Goal: Transaction & Acquisition: Purchase product/service

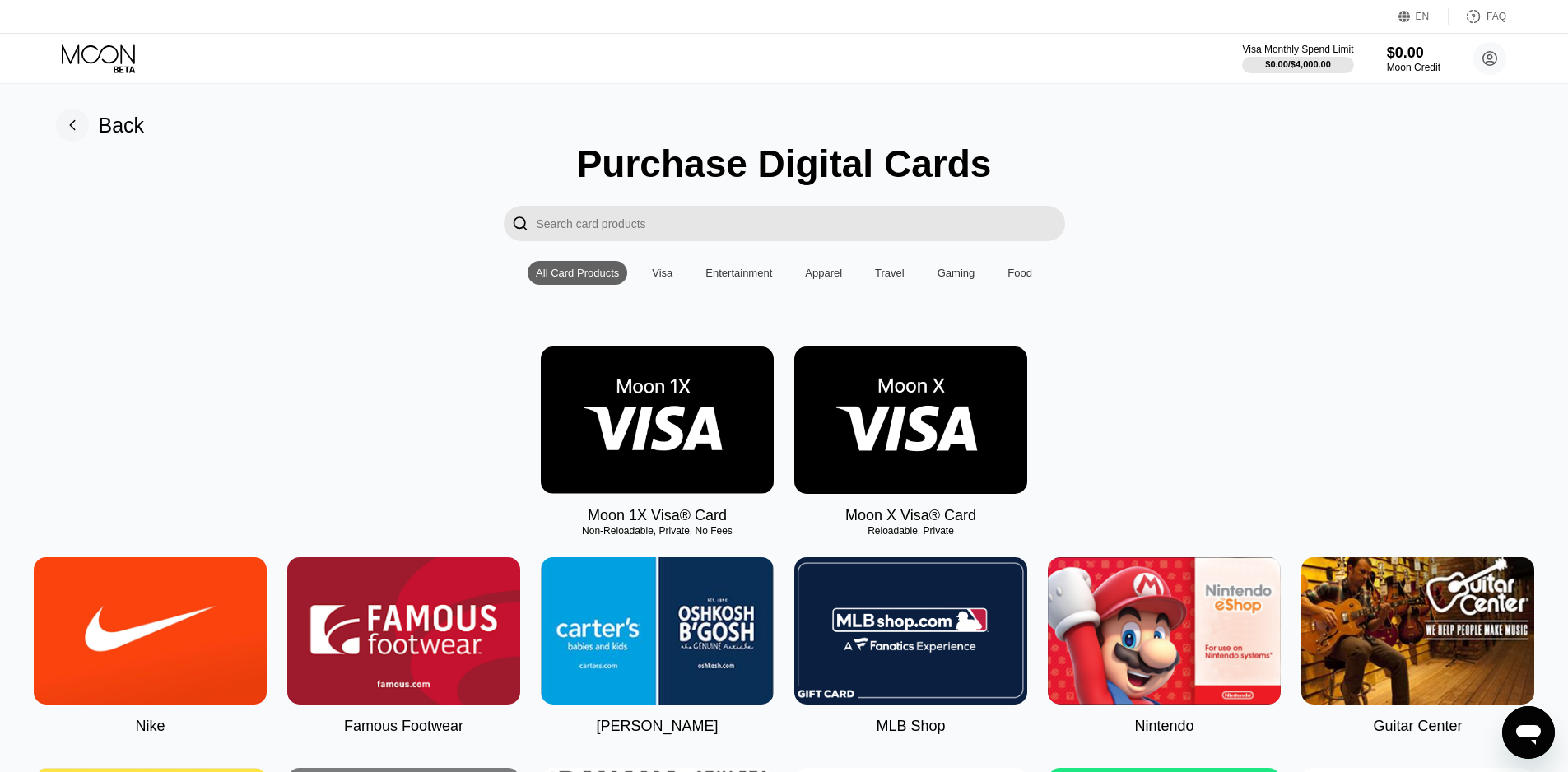
click at [654, 279] on div "Visa" at bounding box center [661, 273] width 21 height 13
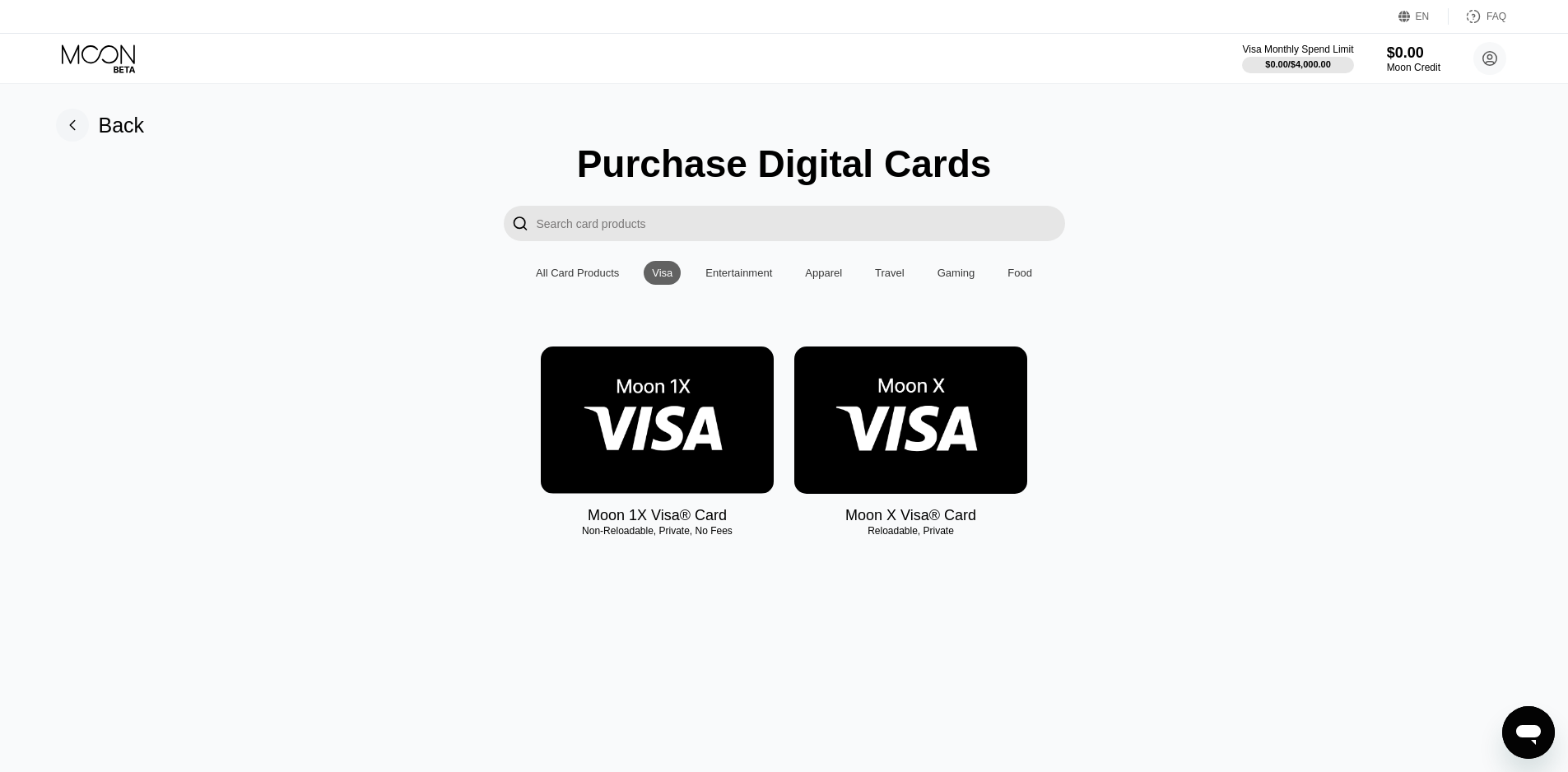
click at [591, 279] on div "All Card Products" at bounding box center [577, 273] width 83 height 13
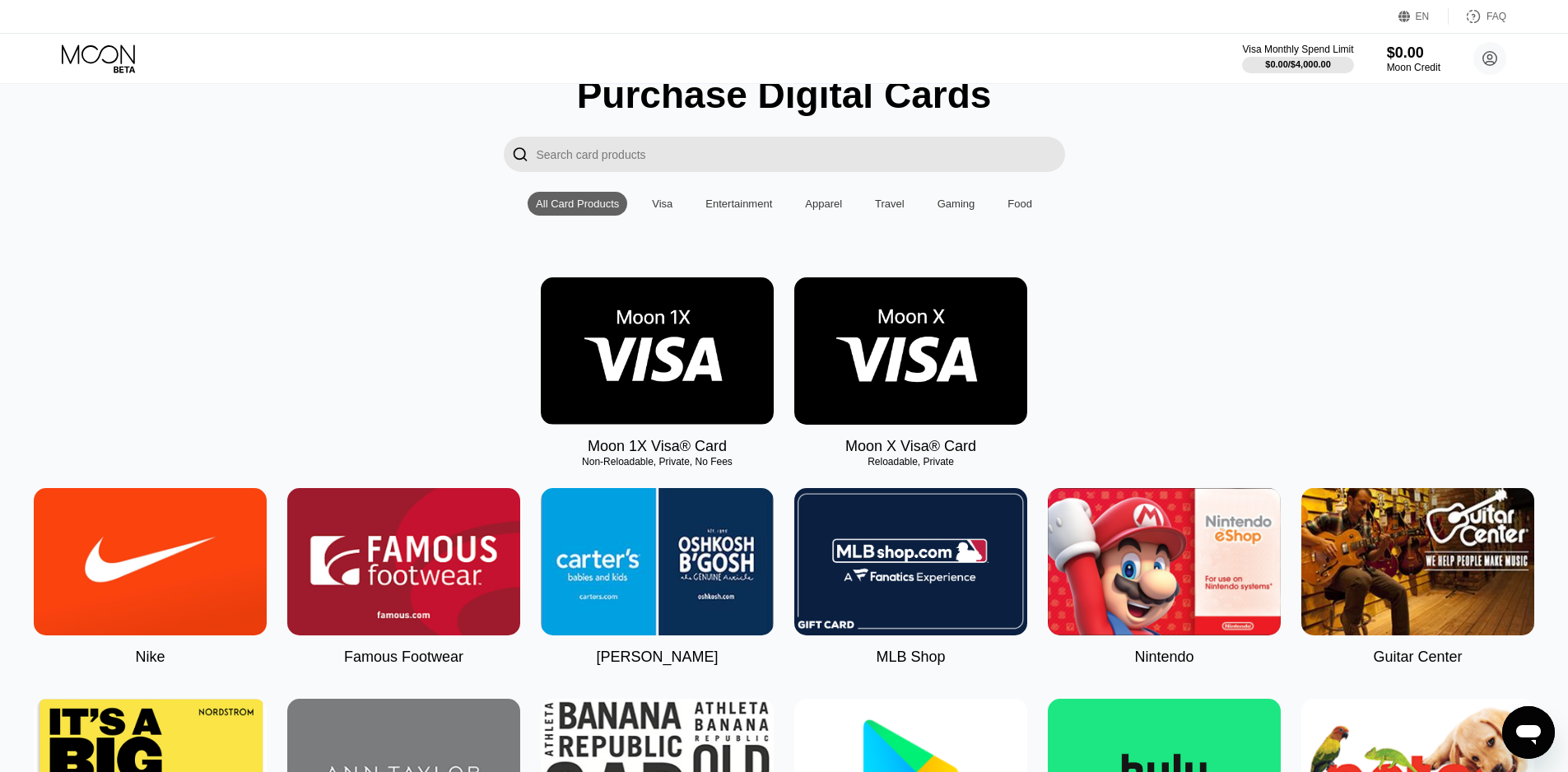
scroll to position [50, 0]
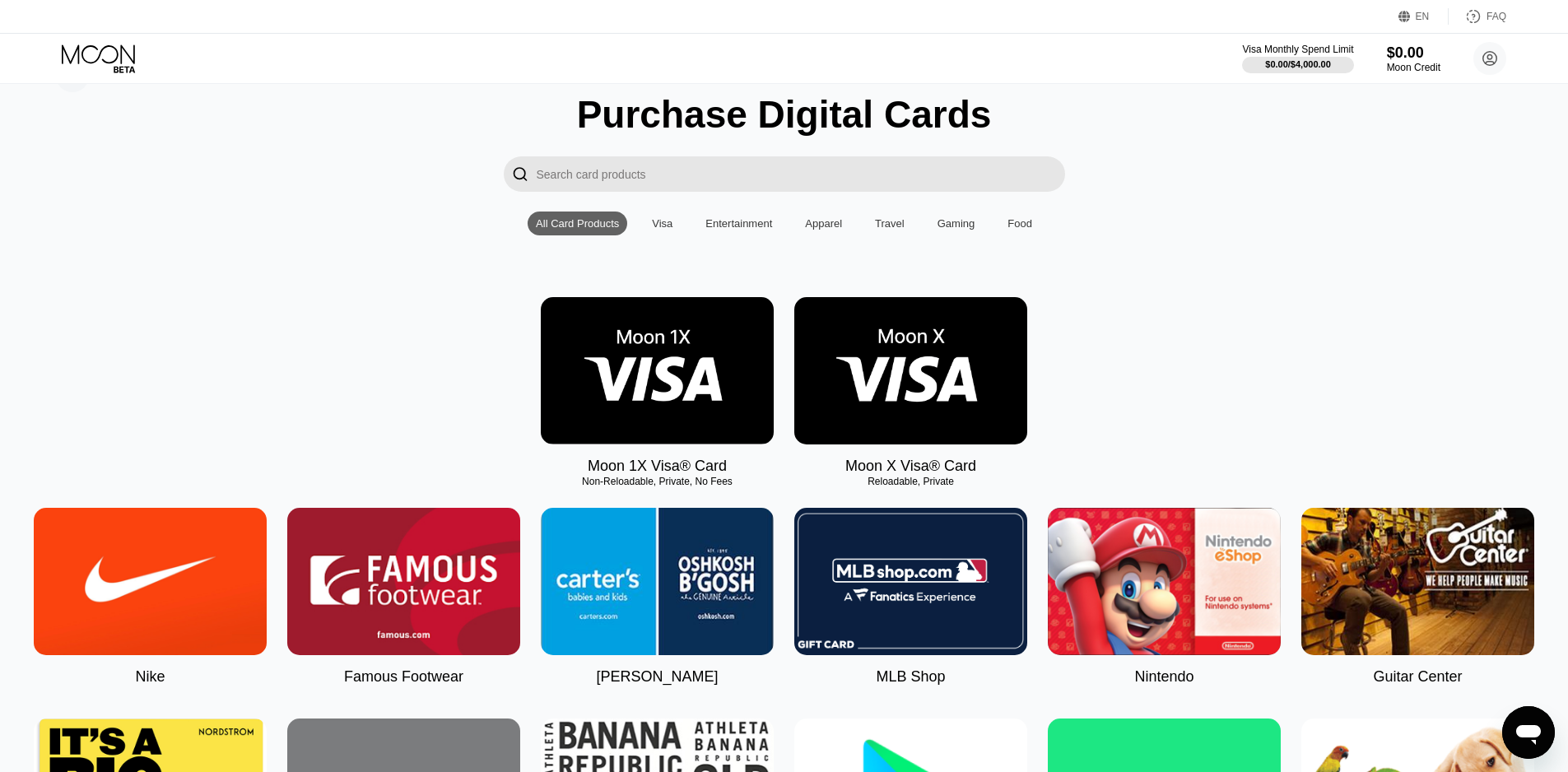
click at [670, 230] on div "Visa" at bounding box center [661, 224] width 21 height 13
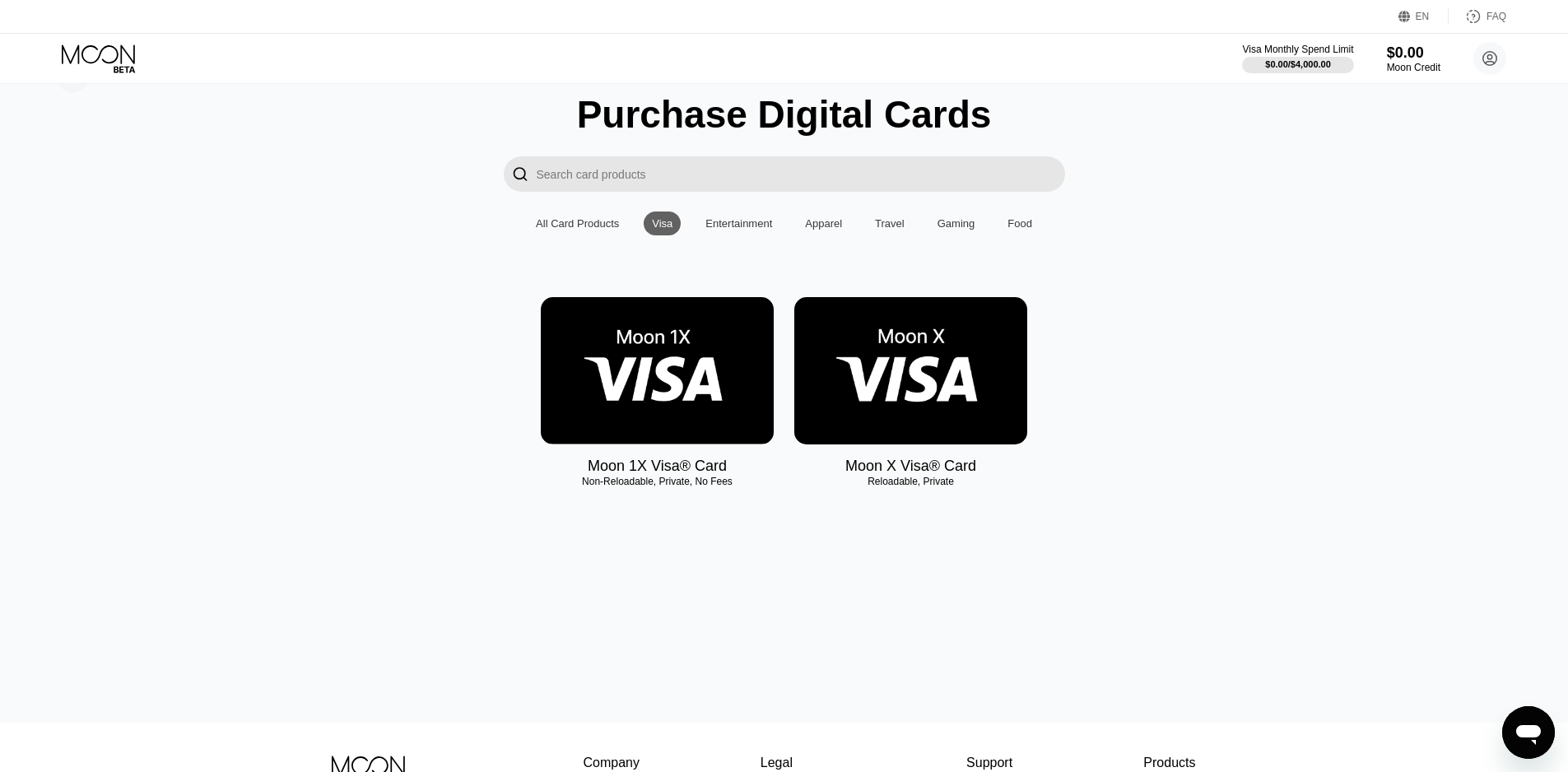
click at [654, 368] on img at bounding box center [657, 370] width 233 height 148
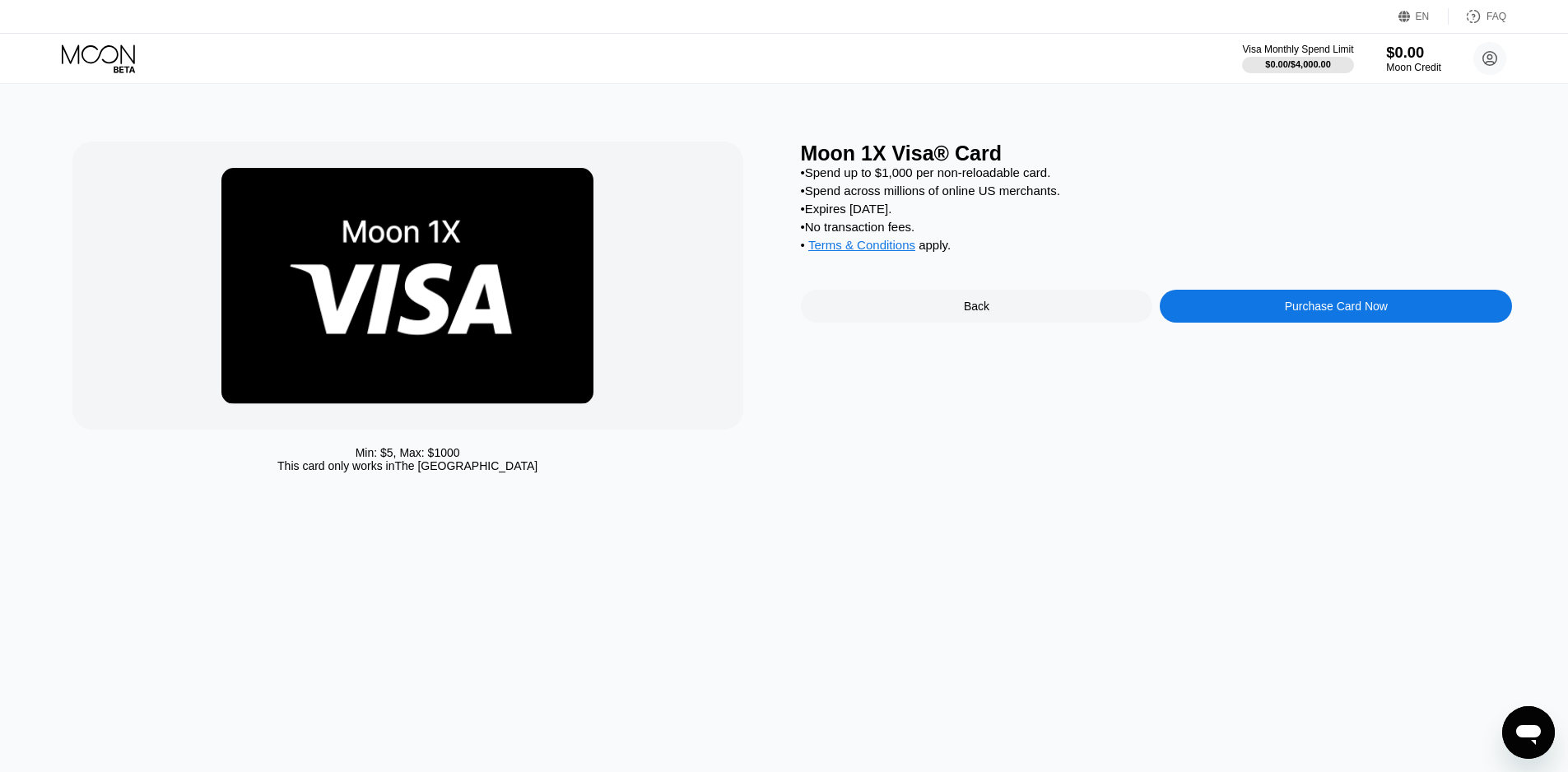
click at [1410, 47] on div "$0.00" at bounding box center [1413, 52] width 55 height 17
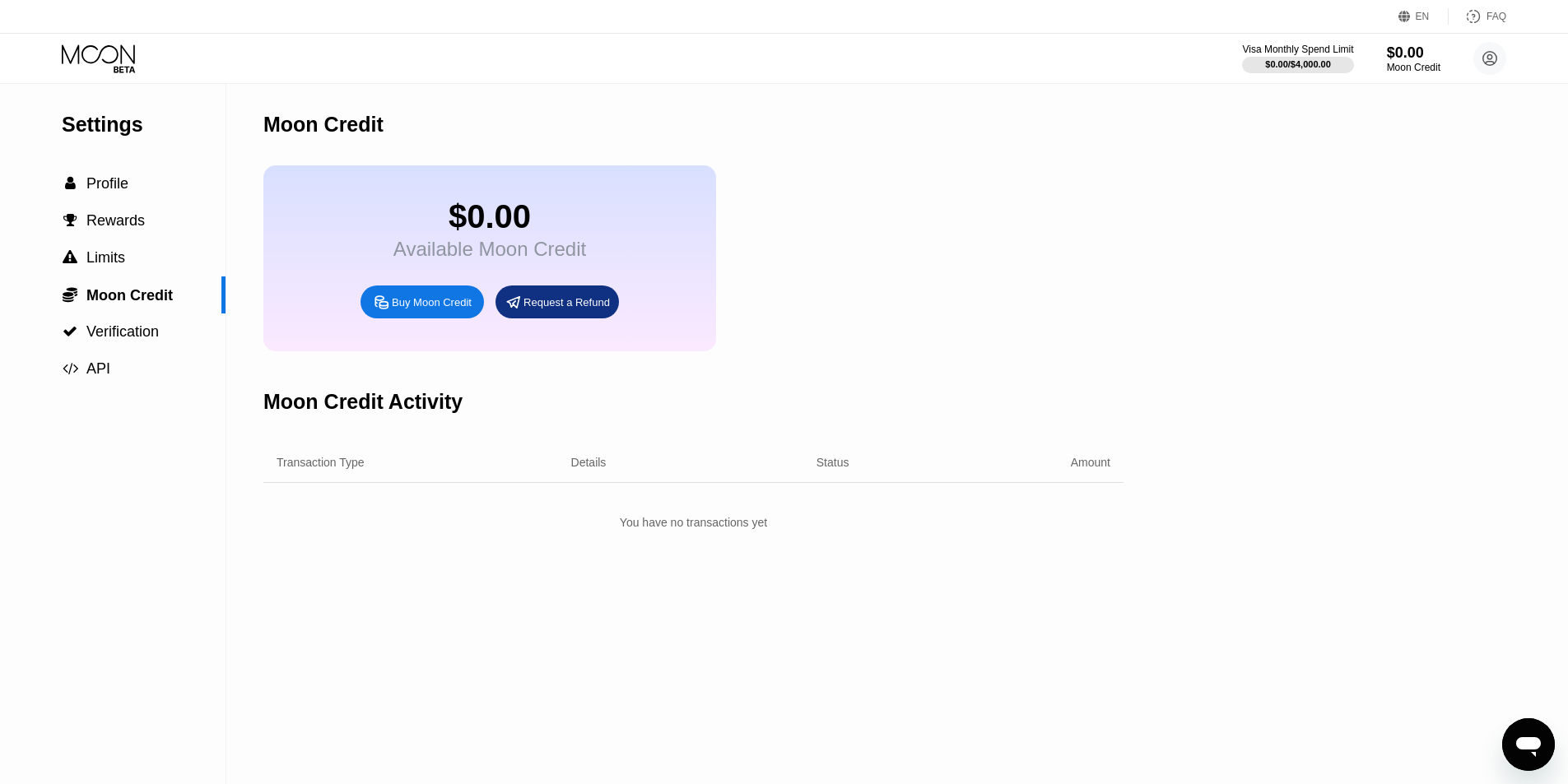
click at [404, 309] on div "Buy Moon Credit" at bounding box center [432, 302] width 80 height 14
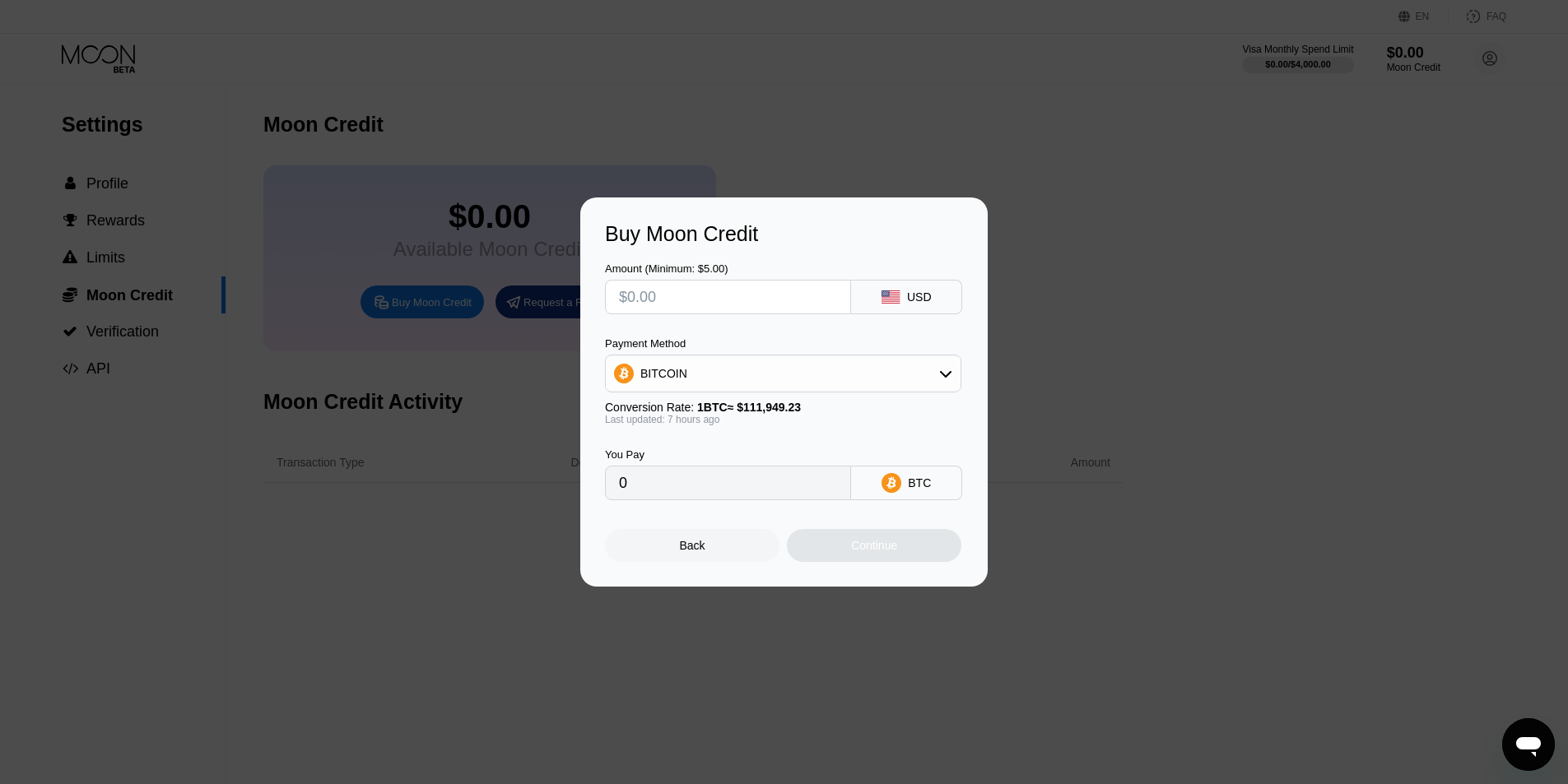
click at [868, 383] on div "BITCOIN" at bounding box center [783, 373] width 355 height 33
click at [834, 423] on div "BITCOIN" at bounding box center [793, 419] width 310 height 14
click at [1035, 303] on div "Buy Moon Credit Amount (Minimum: $5.00) USD Payment Method BITCOIN Conversion R…" at bounding box center [784, 392] width 1568 height 389
click at [670, 547] on div "Back" at bounding box center [691, 545] width 175 height 33
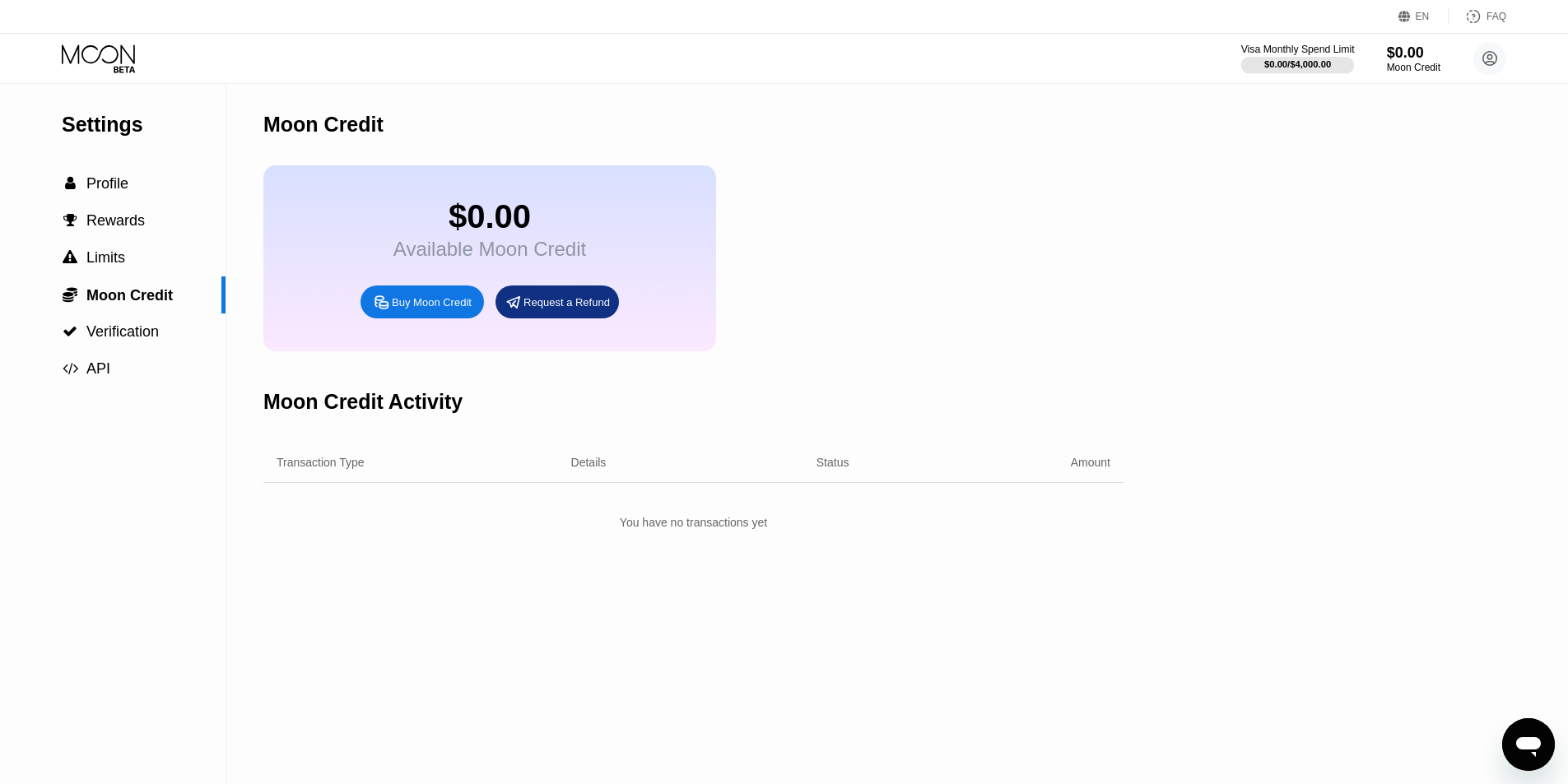
click at [1312, 60] on div "$0.00 / $4,000.00" at bounding box center [1297, 63] width 67 height 10
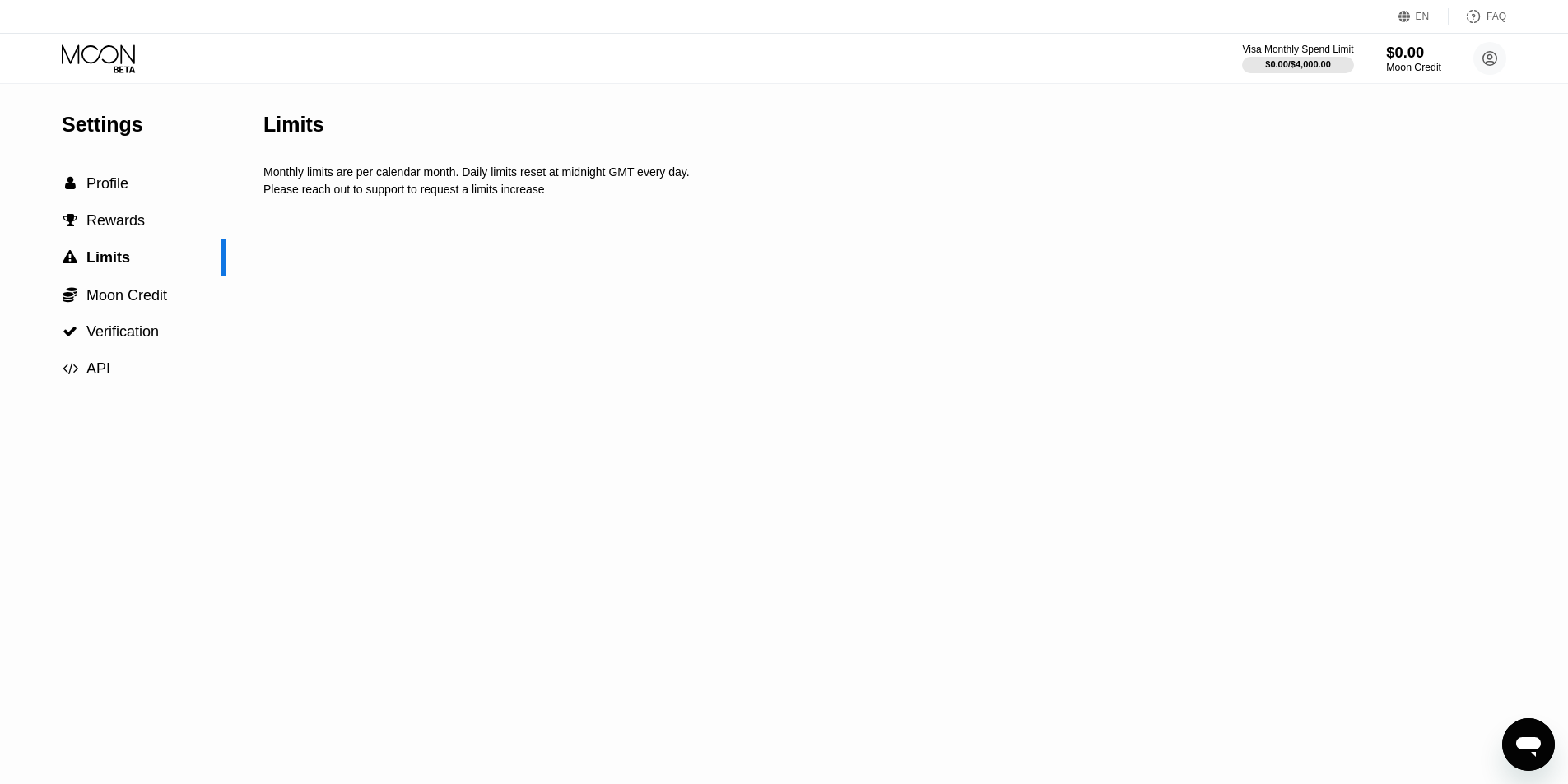
click at [1428, 70] on div "Moon Credit" at bounding box center [1413, 67] width 55 height 12
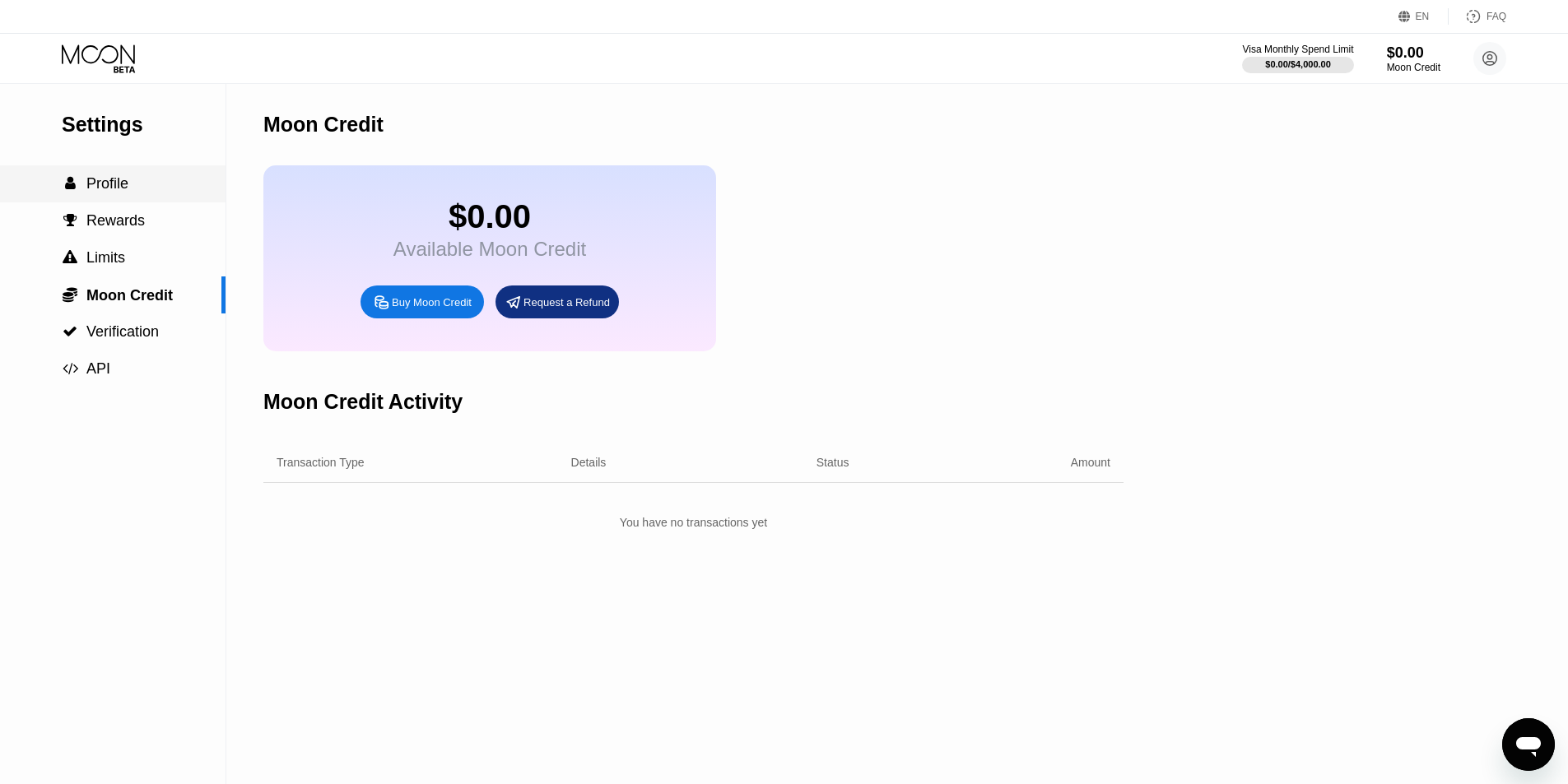
click at [105, 186] on span "Profile" at bounding box center [107, 184] width 42 height 16
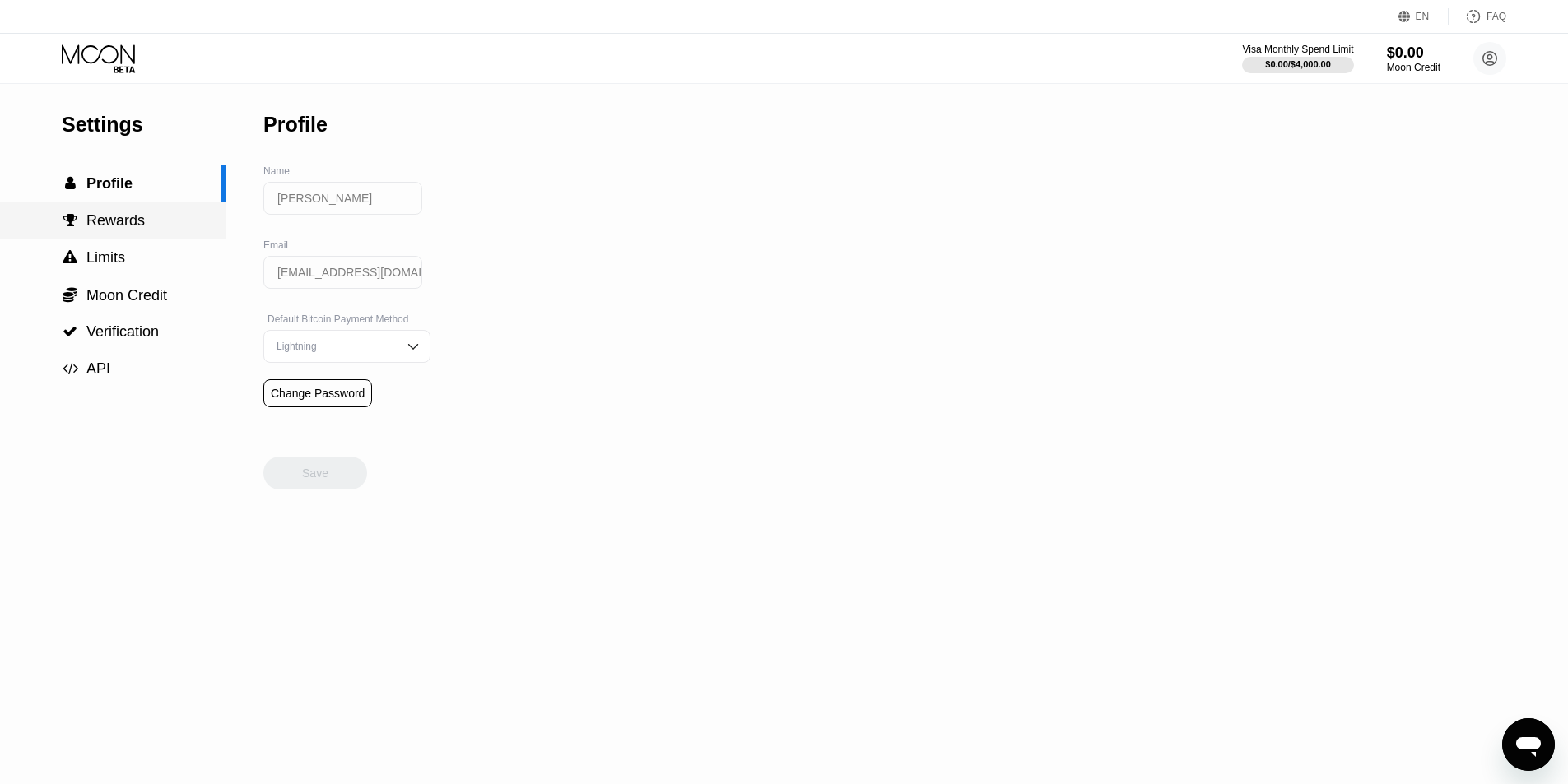
click at [110, 221] on span "Rewards" at bounding box center [115, 221] width 59 height 16
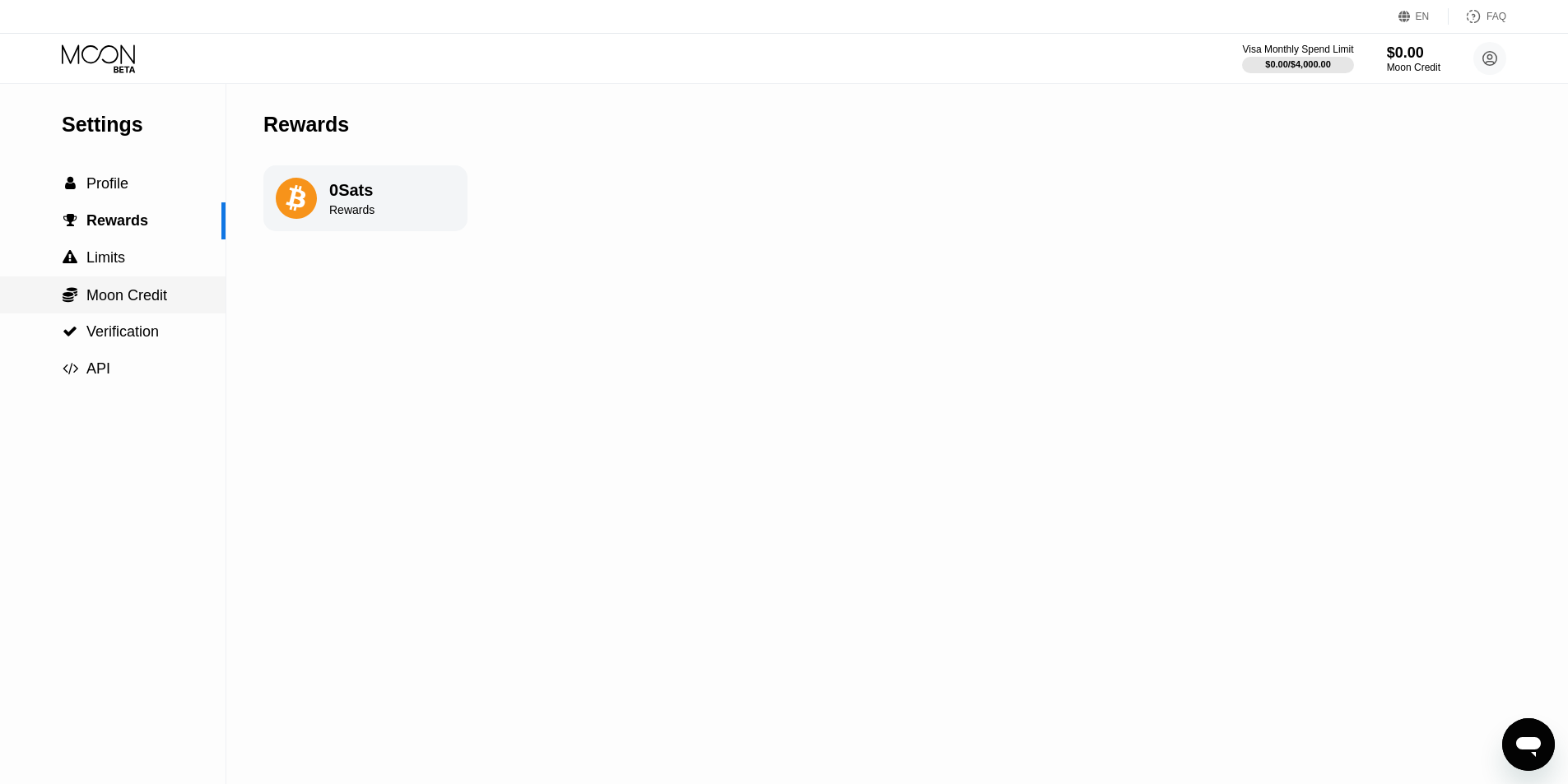
click at [137, 288] on span "Moon Credit" at bounding box center [126, 295] width 81 height 16
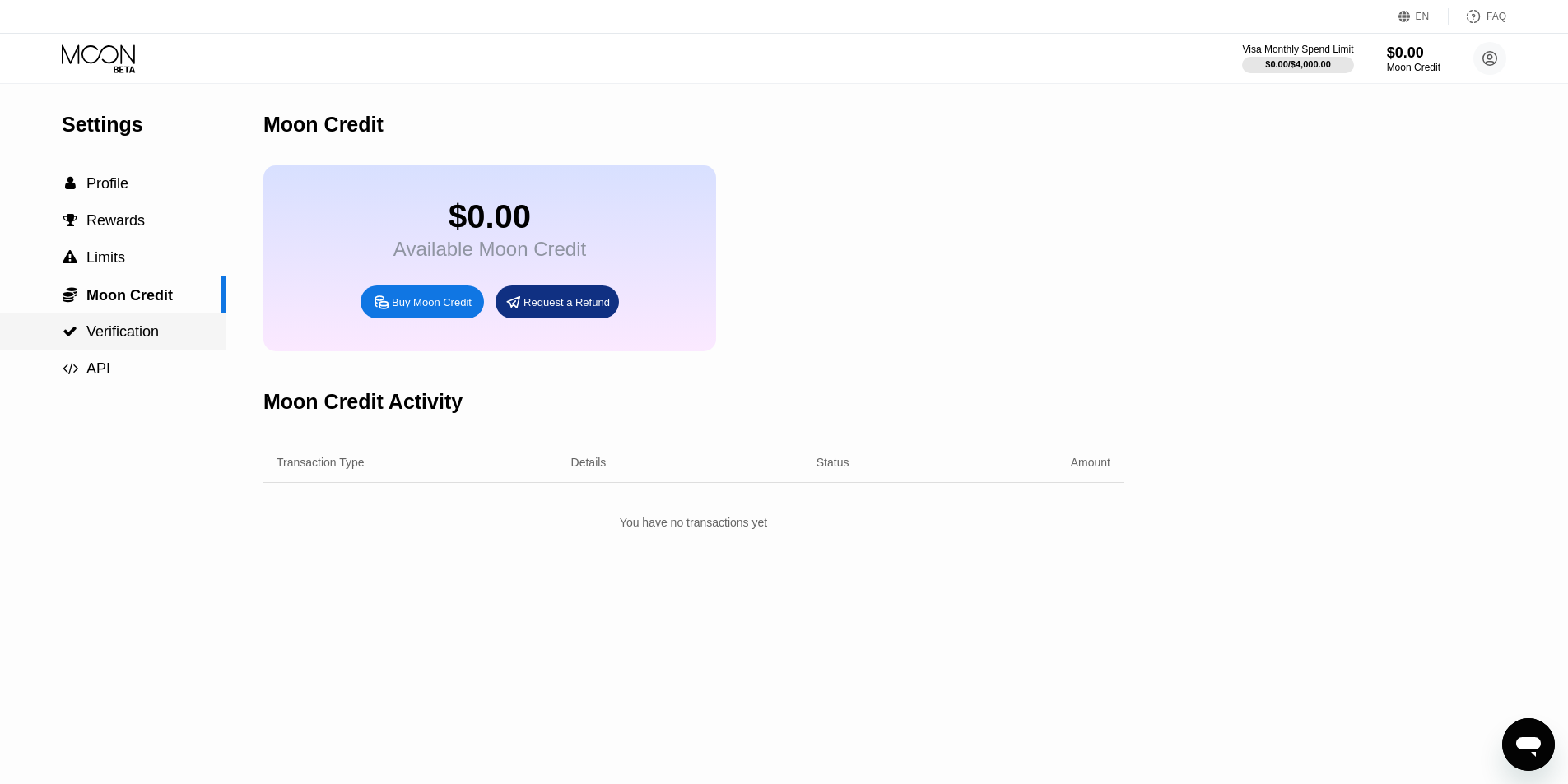
click at [147, 326] on span "Verification" at bounding box center [122, 331] width 72 height 16
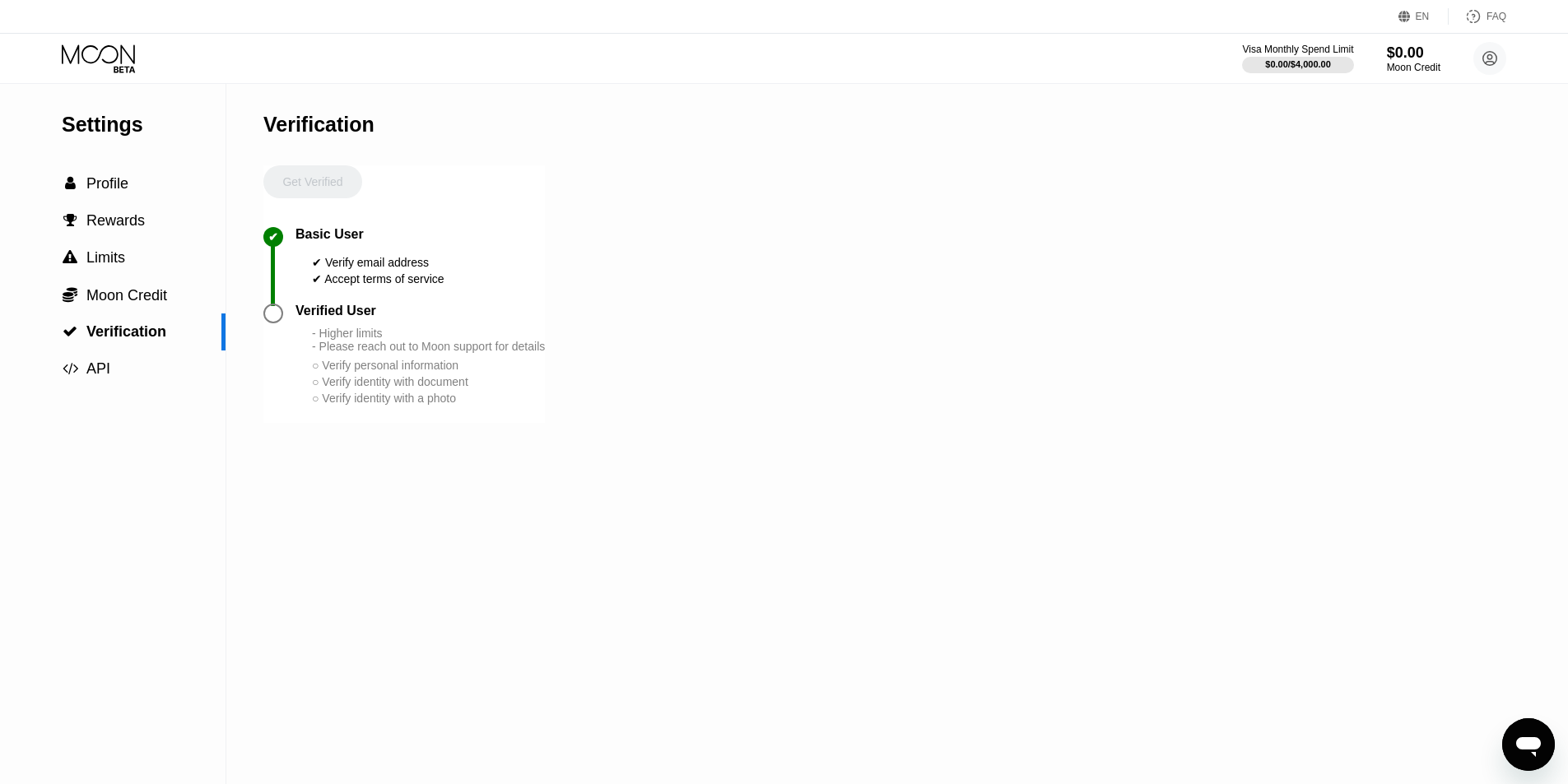
click at [68, 61] on icon at bounding box center [100, 59] width 77 height 29
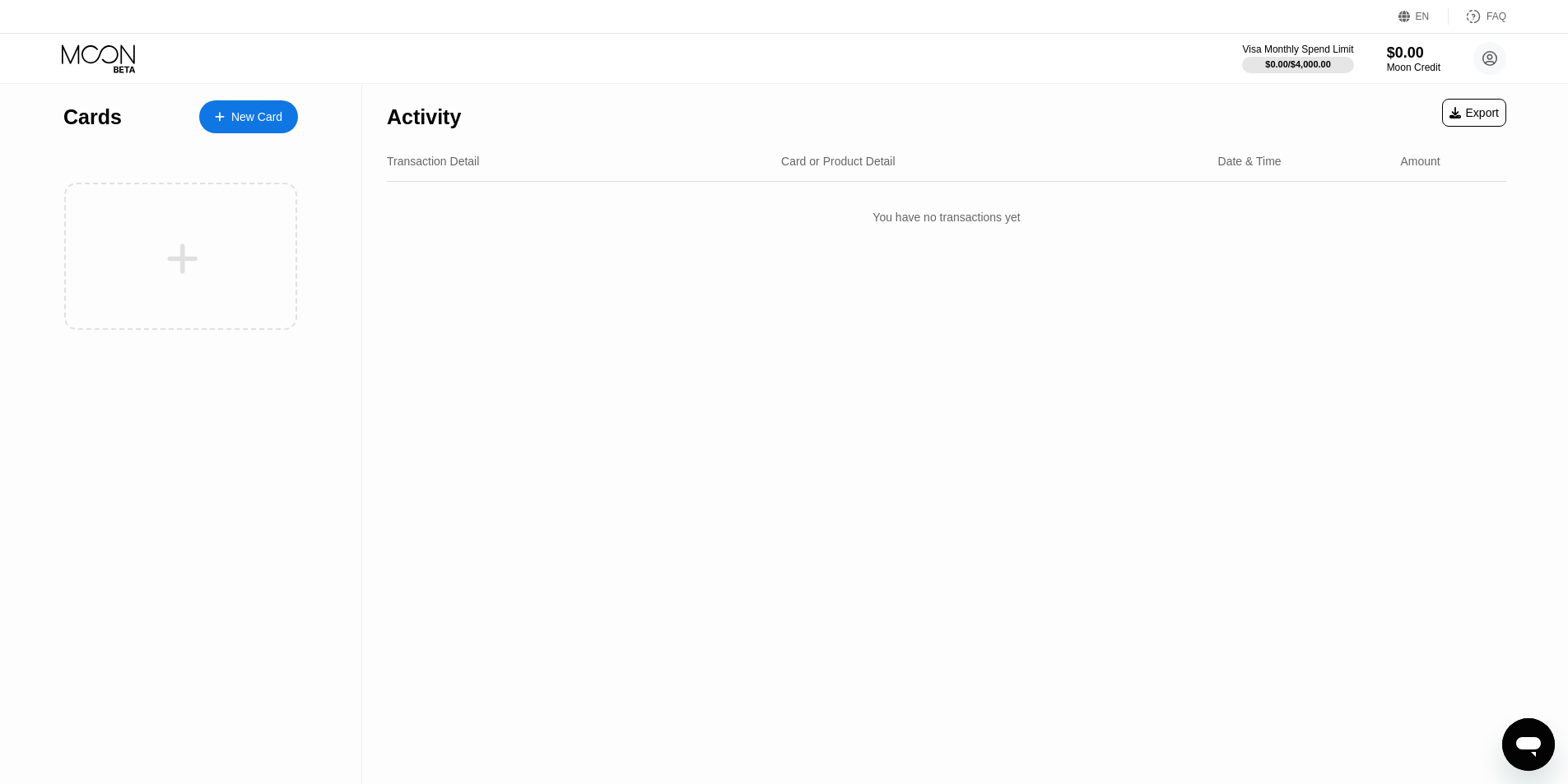
click at [214, 130] on div "New Card" at bounding box center [248, 117] width 99 height 33
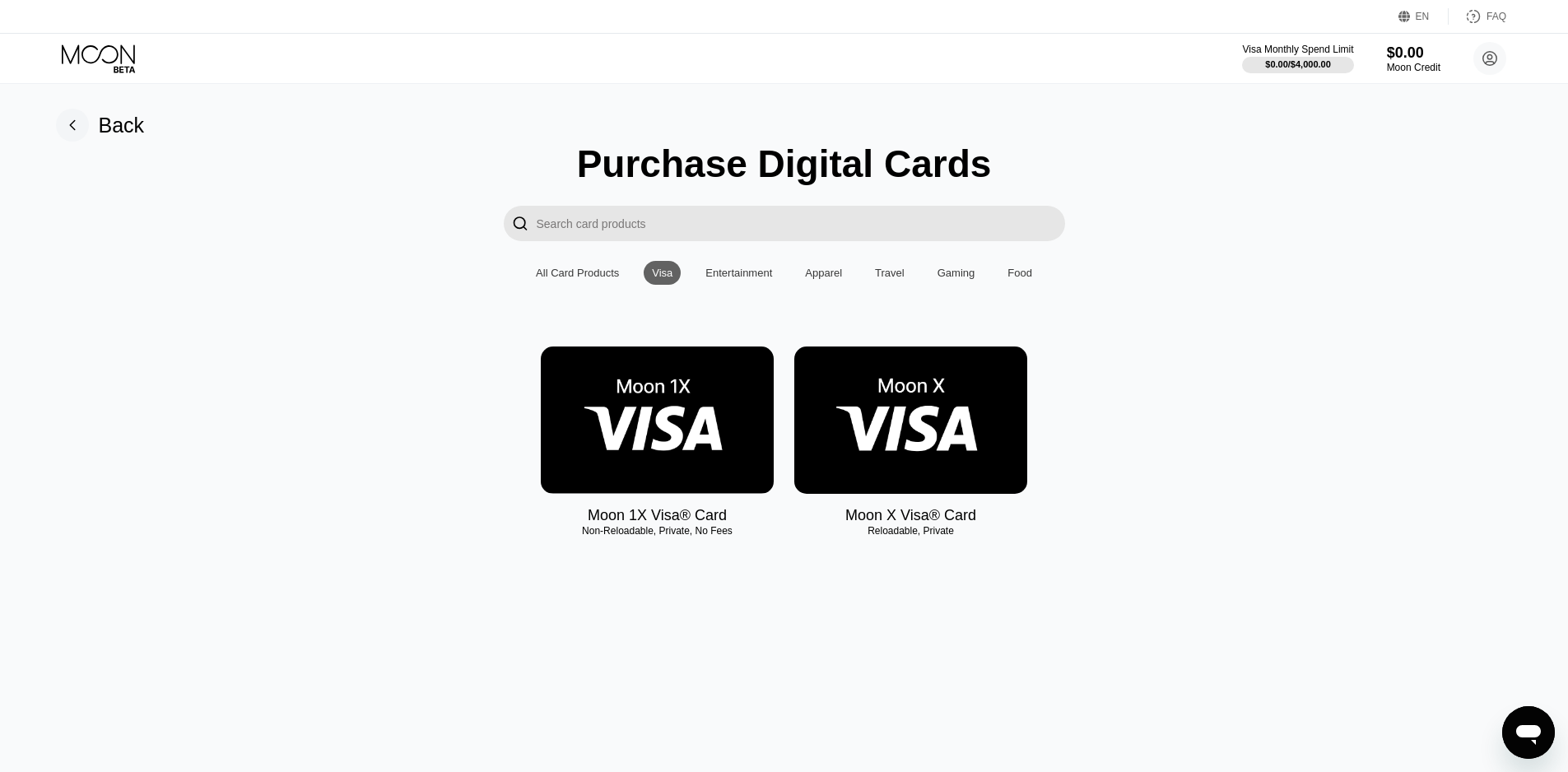
click at [688, 241] on input "Search card products" at bounding box center [801, 223] width 528 height 35
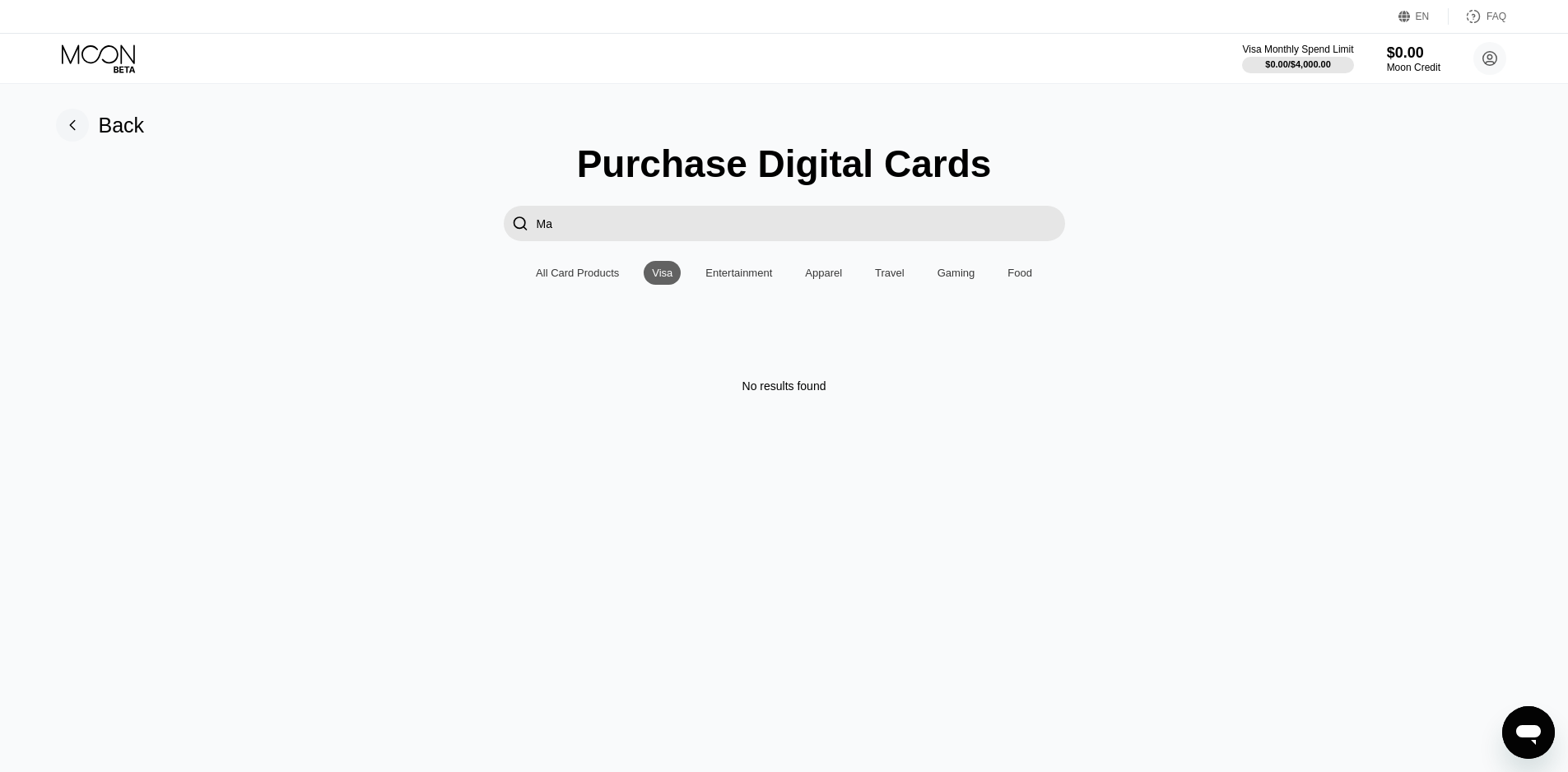
type input "M"
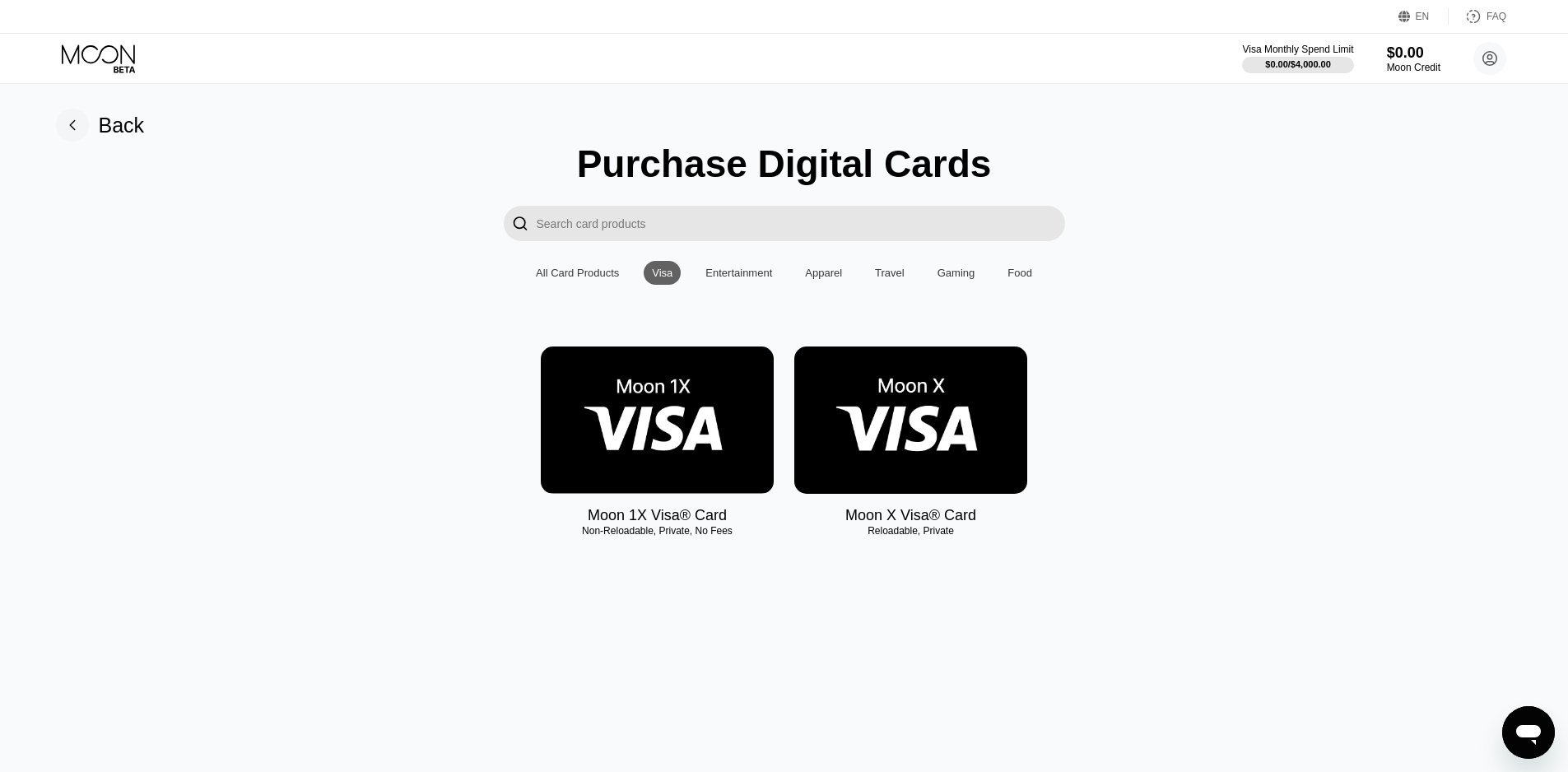
click at [861, 432] on img at bounding box center [910, 420] width 233 height 148
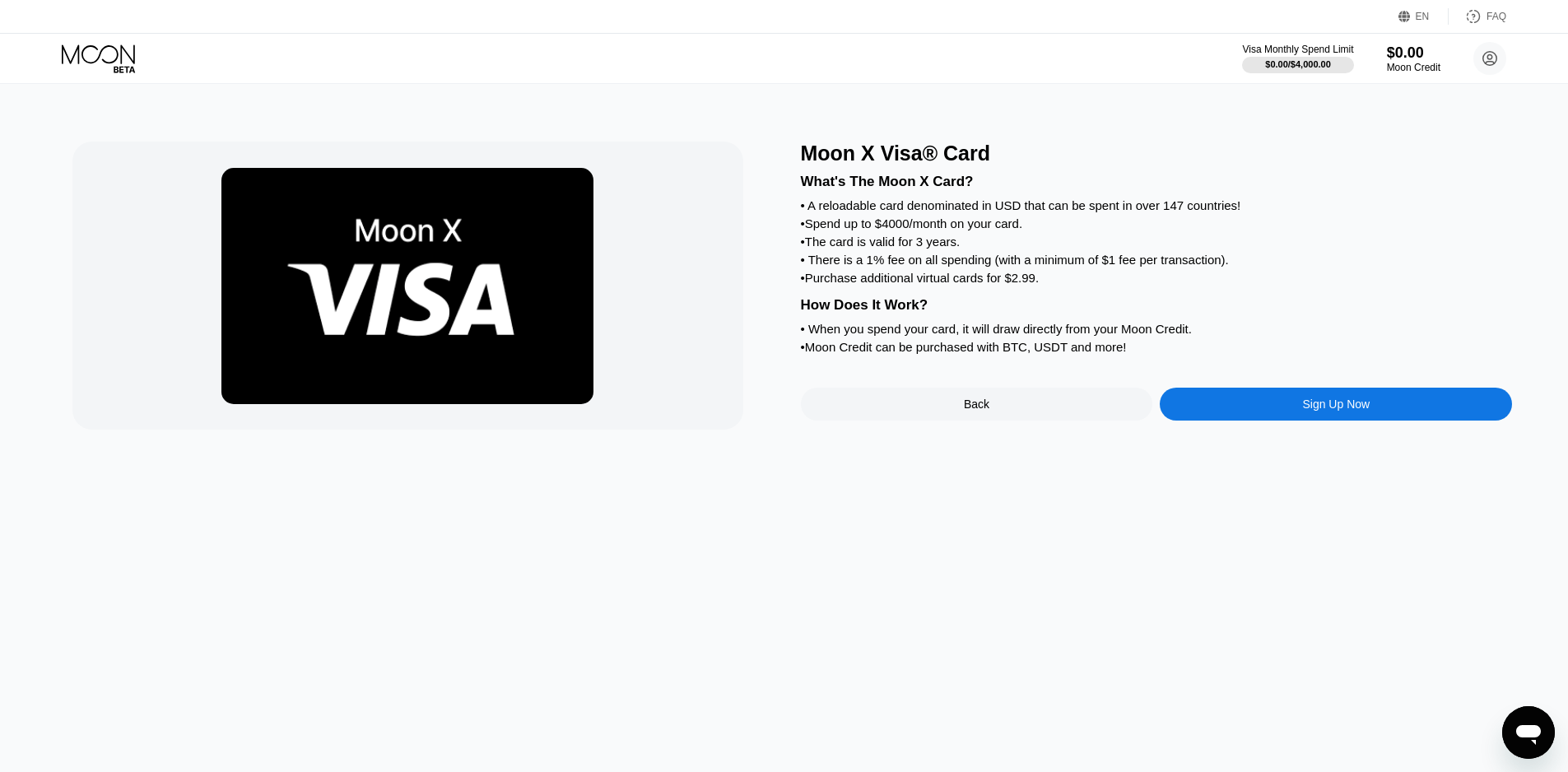
click at [1251, 421] on div "Sign Up Now" at bounding box center [1335, 404] width 352 height 33
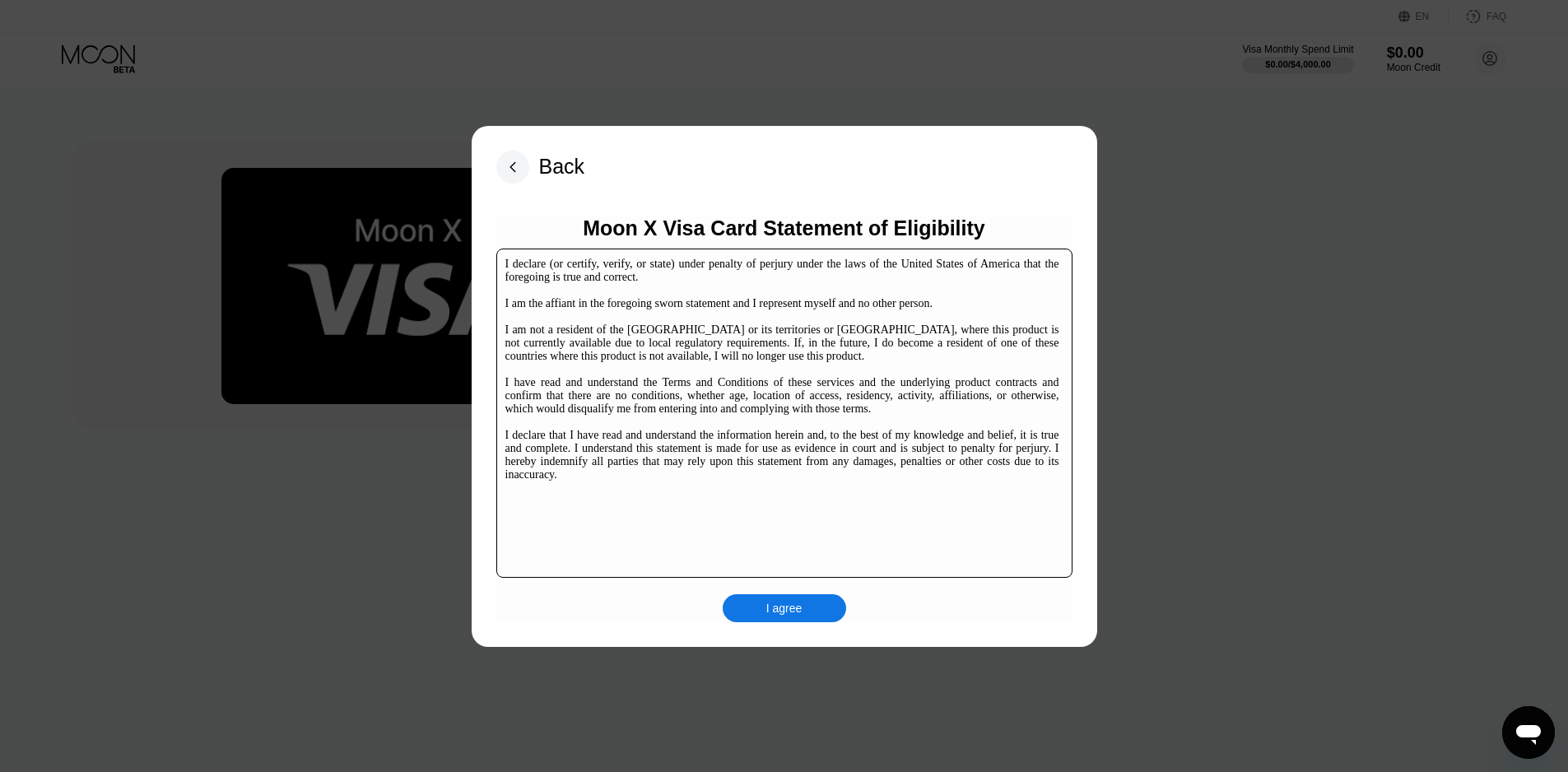
click at [765, 611] on div "I agree" at bounding box center [784, 608] width 123 height 28
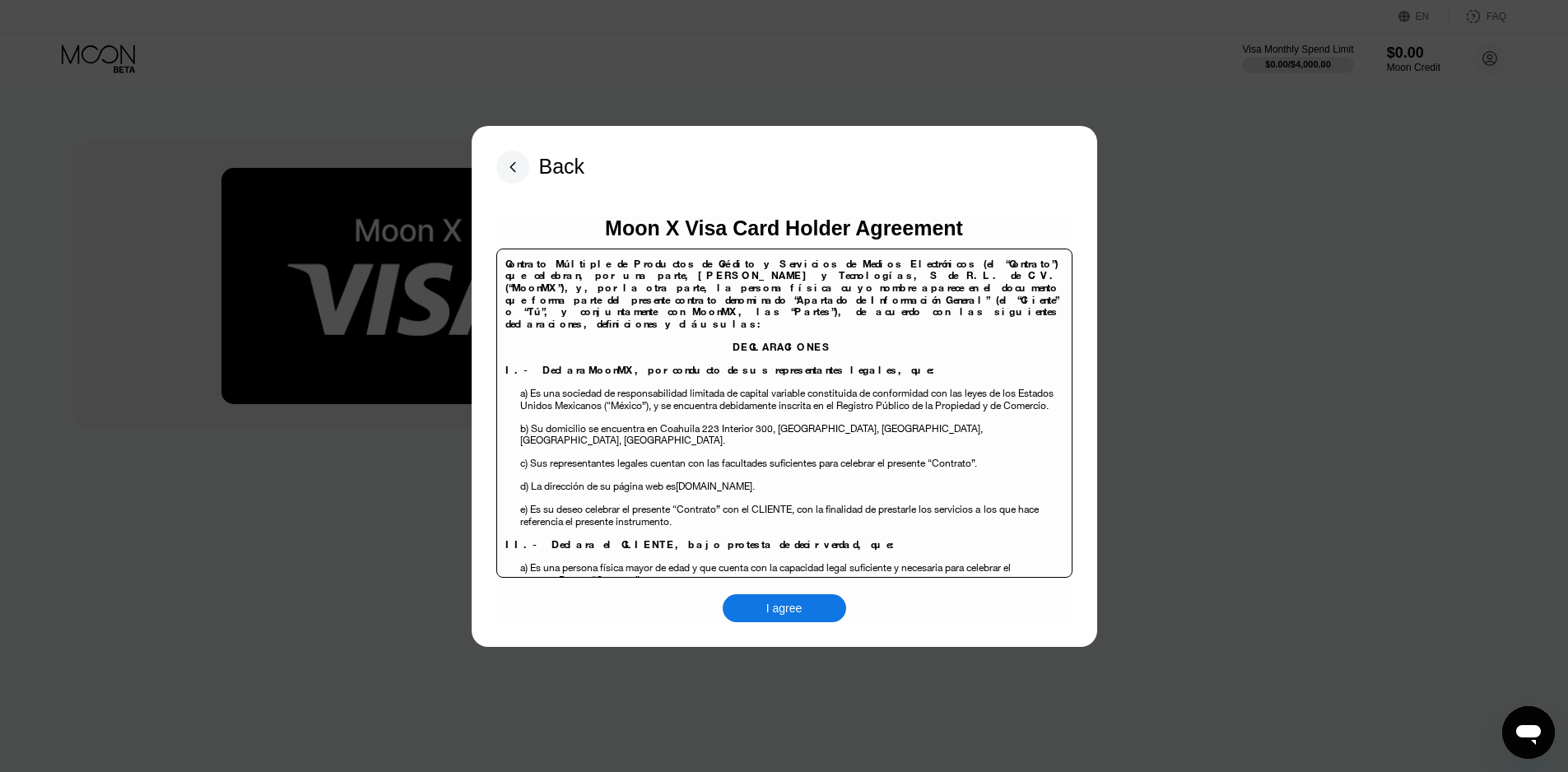
click at [765, 611] on div "I agree" at bounding box center [784, 608] width 123 height 28
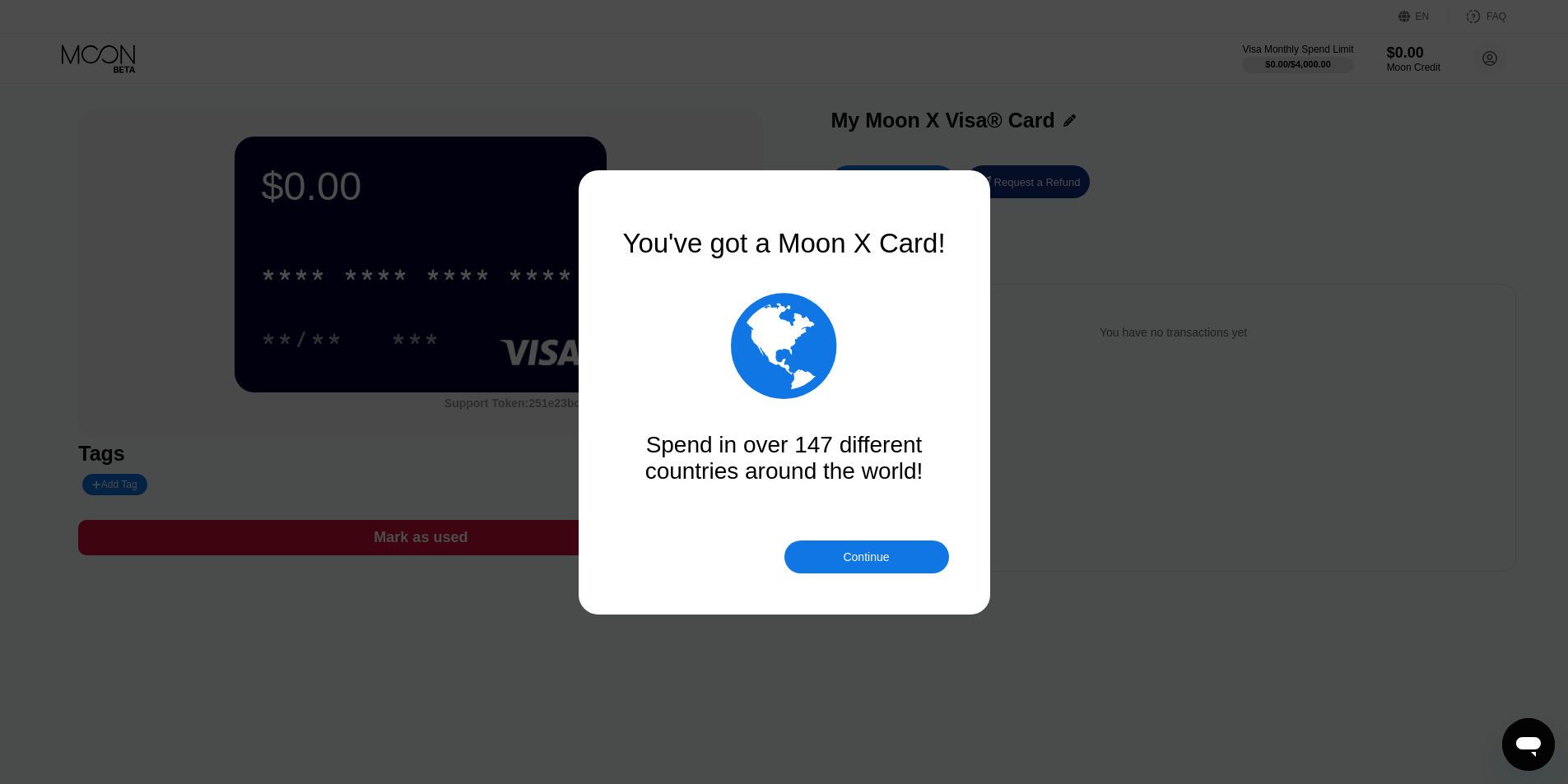
click at [876, 556] on div "Continue" at bounding box center [865, 556] width 46 height 14
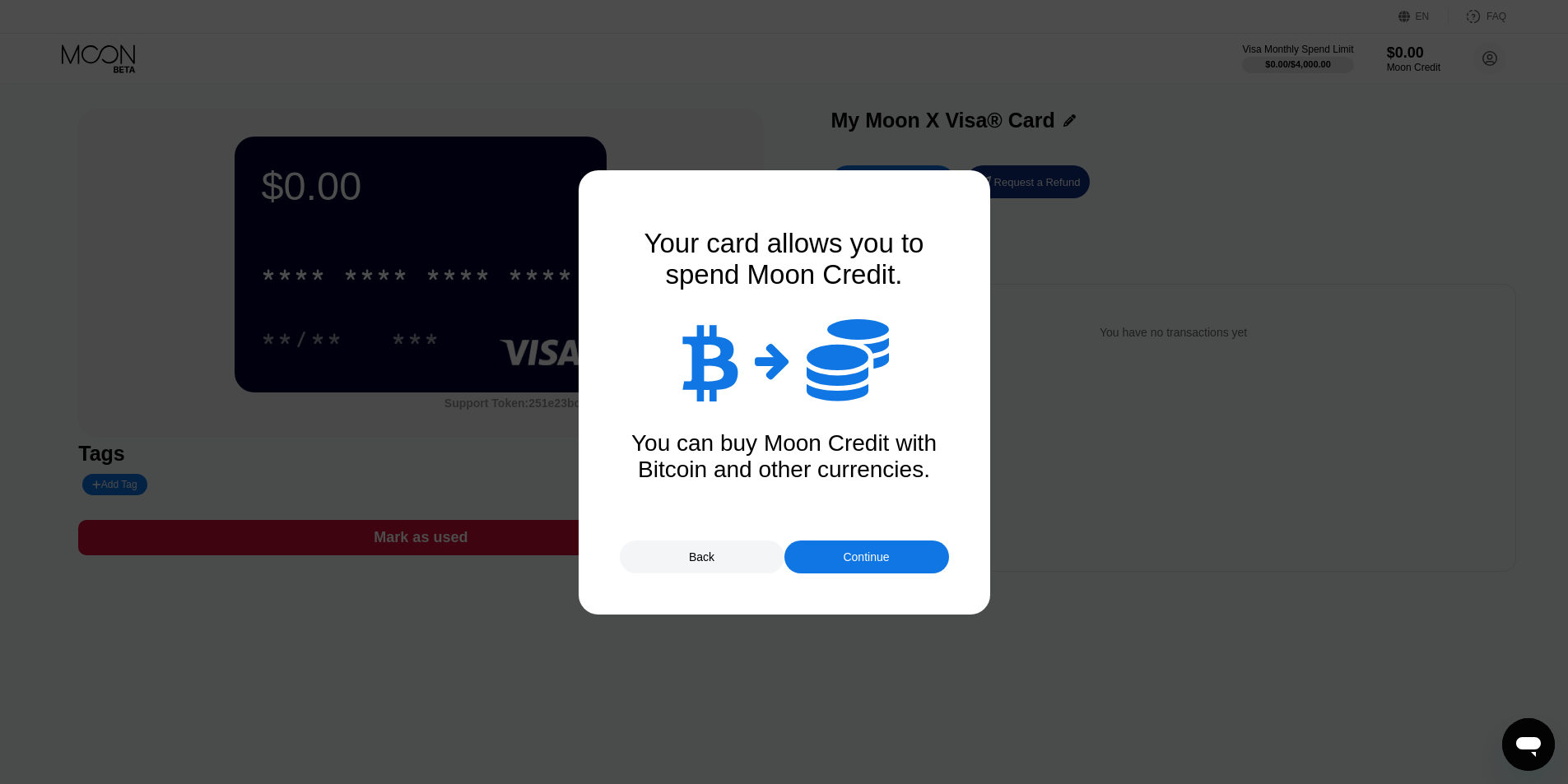
click at [876, 556] on div "Continue" at bounding box center [865, 556] width 46 height 14
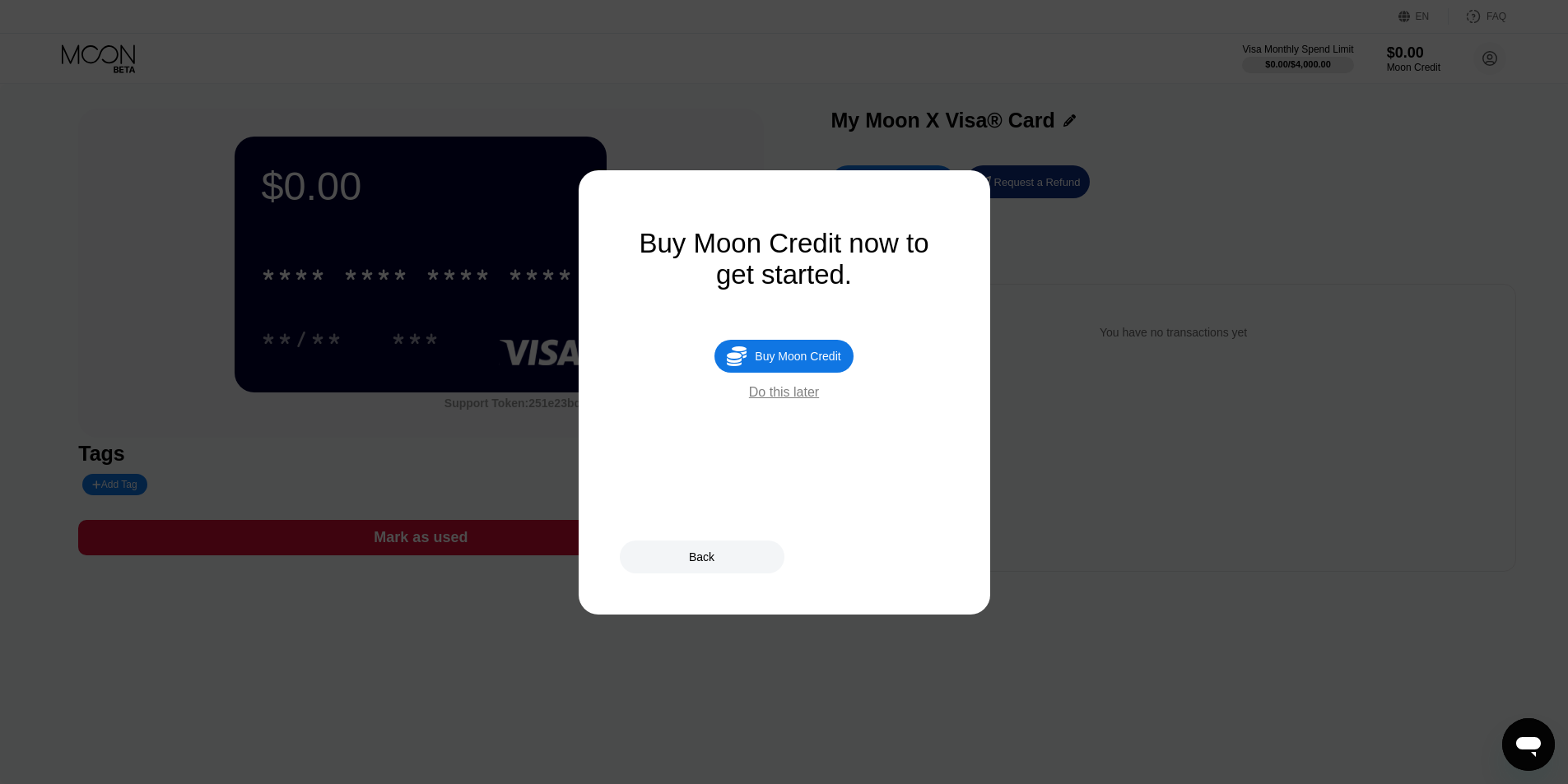
click at [813, 363] on div "Buy Moon Credit" at bounding box center [797, 356] width 86 height 14
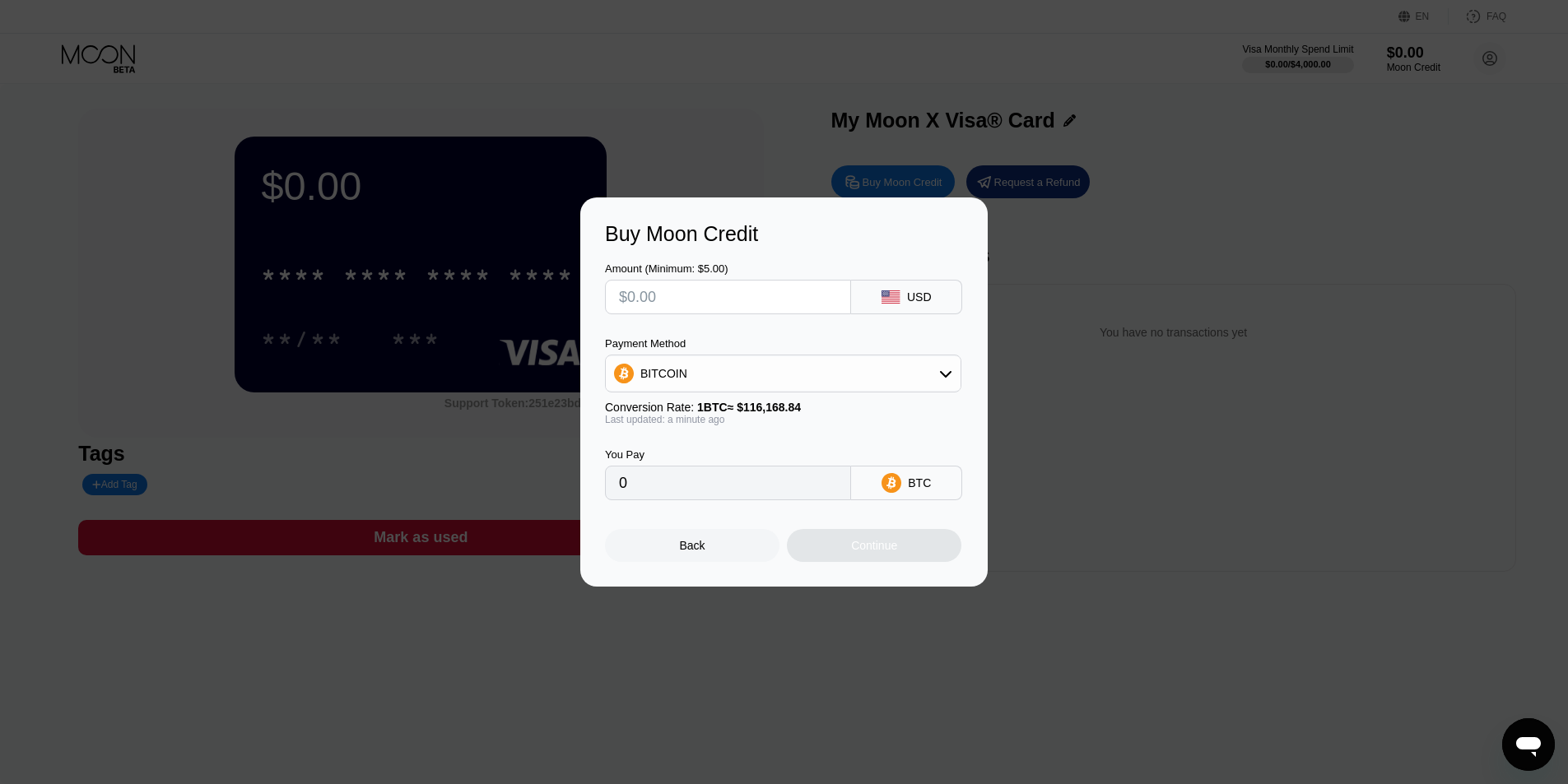
click at [692, 285] on input "text" at bounding box center [727, 297] width 218 height 33
type input "$10"
type input "0.00008609"
click at [858, 545] on div "Continue" at bounding box center [873, 545] width 46 height 14
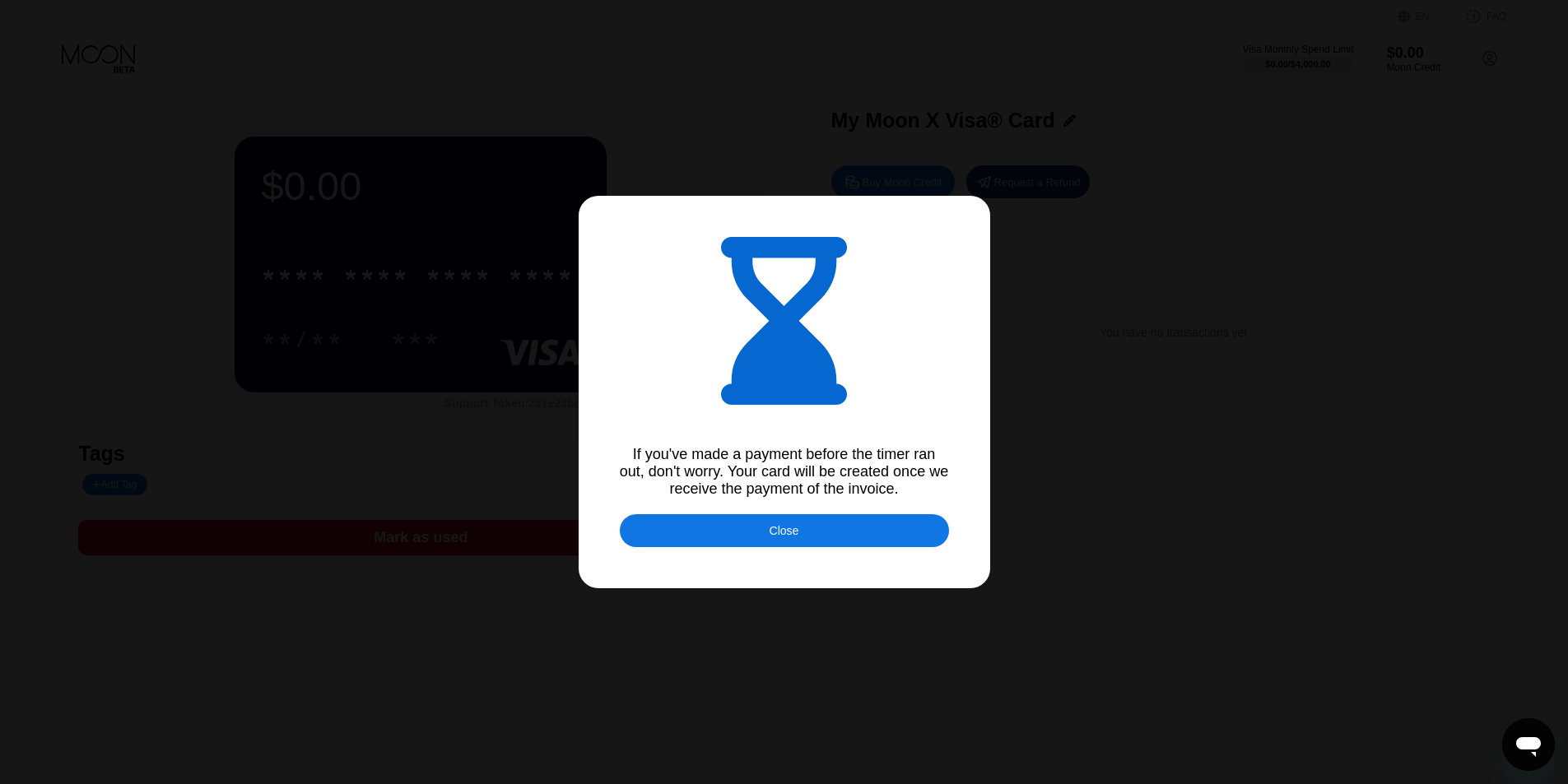
type input "0.00008667"
